Goal: Communication & Community: Answer question/provide support

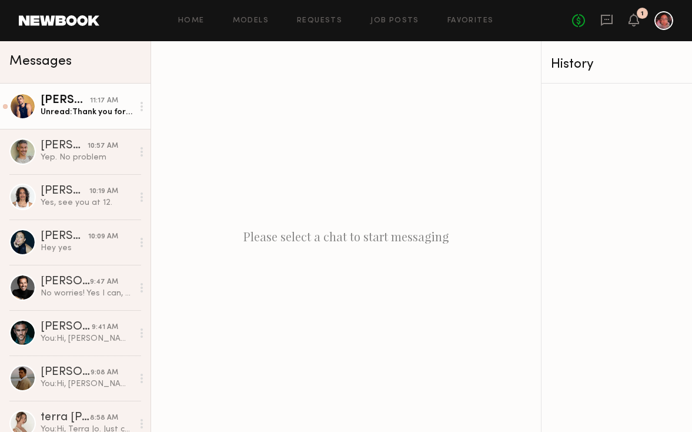
click at [107, 106] on div "Unread: Thank you for the info! I’m aiming for 1pm tomorrow 👍" at bounding box center [87, 111] width 92 height 11
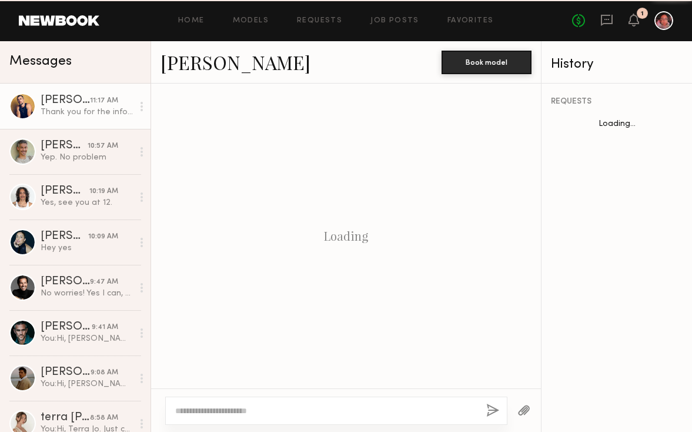
scroll to position [722, 0]
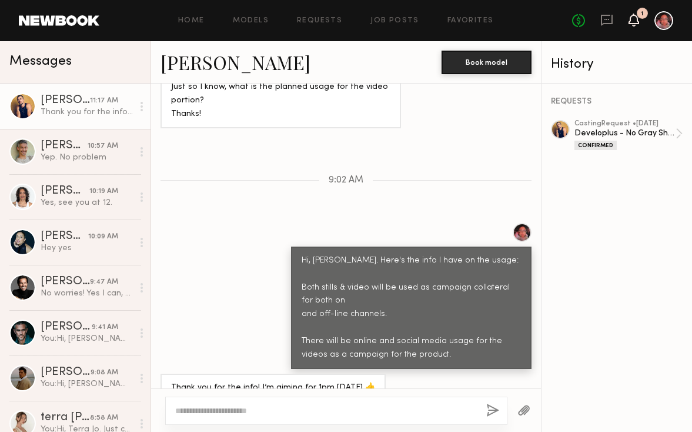
click at [637, 21] on icon at bounding box center [633, 19] width 9 height 8
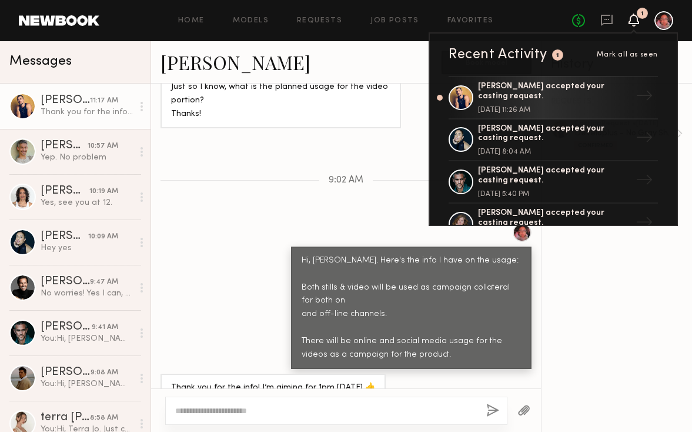
click at [639, 16] on div "1" at bounding box center [642, 13] width 11 height 11
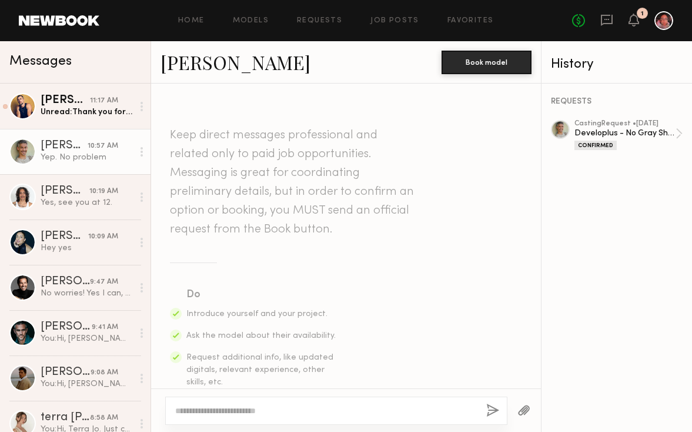
scroll to position [687, 0]
